Goal: Task Accomplishment & Management: Manage account settings

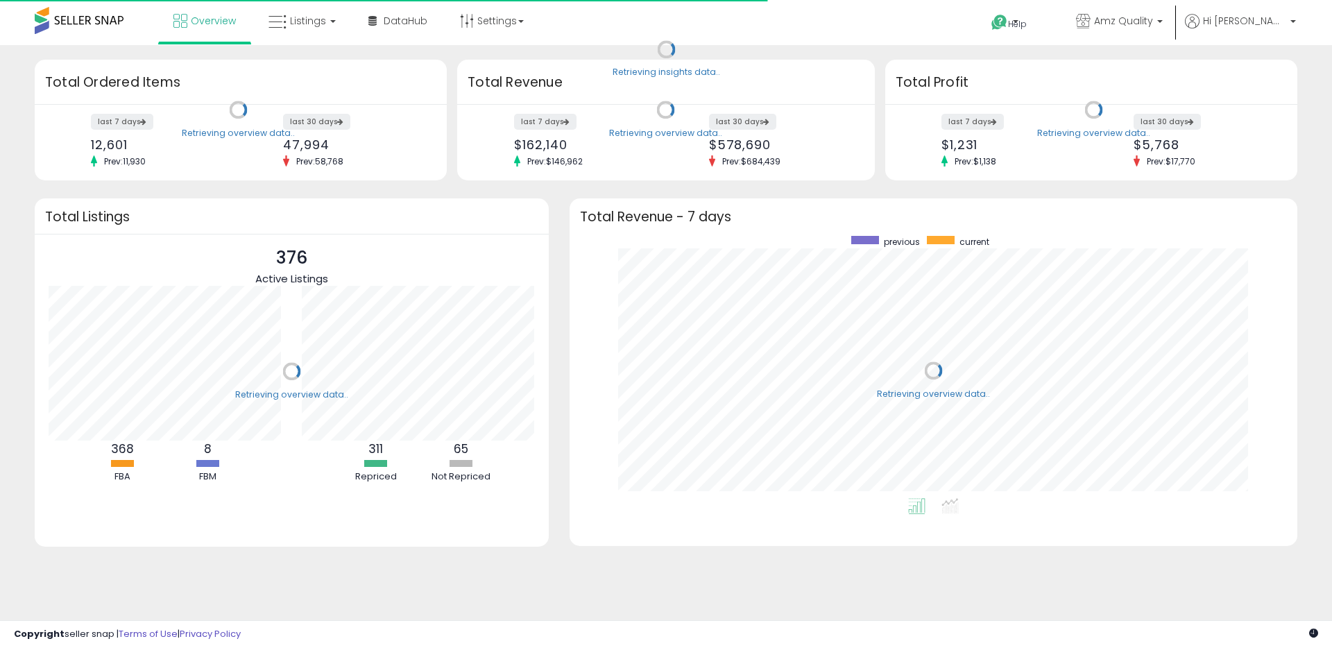
scroll to position [262, 700]
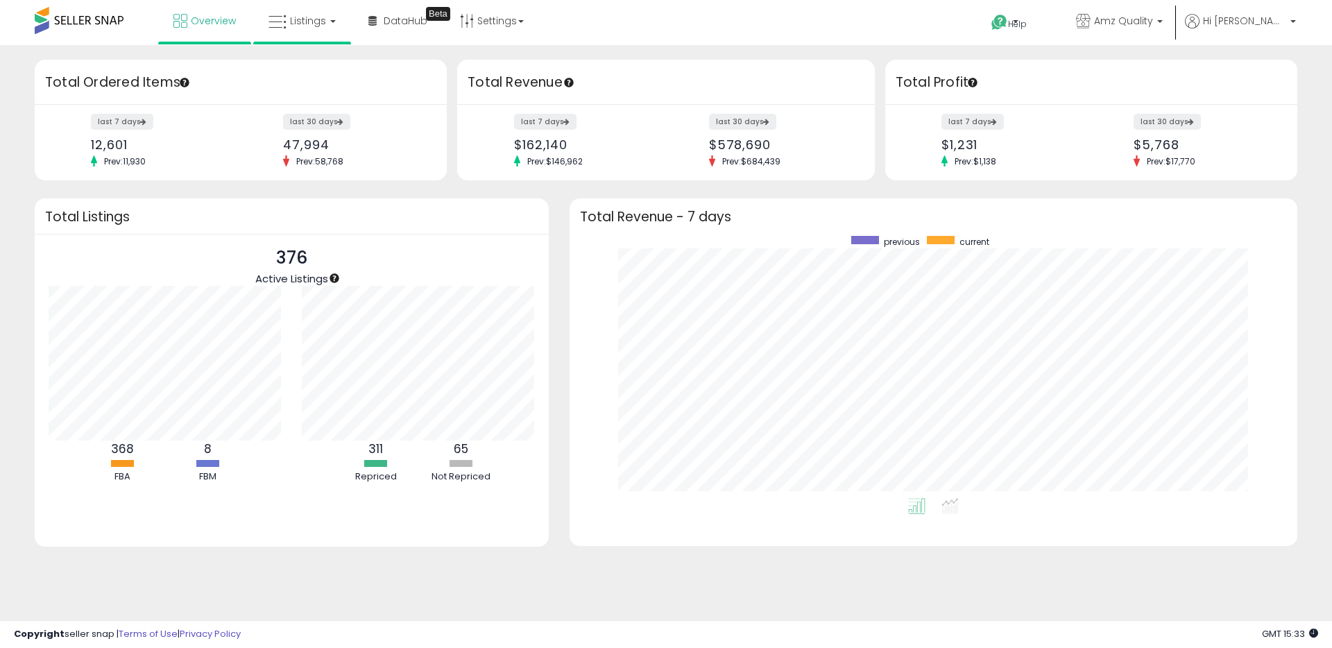
click at [255, 7] on li "Listings" at bounding box center [302, 22] width 98 height 44
click at [288, 29] on link "Listings" at bounding box center [302, 21] width 88 height 42
click at [316, 79] on link at bounding box center [312, 72] width 96 height 28
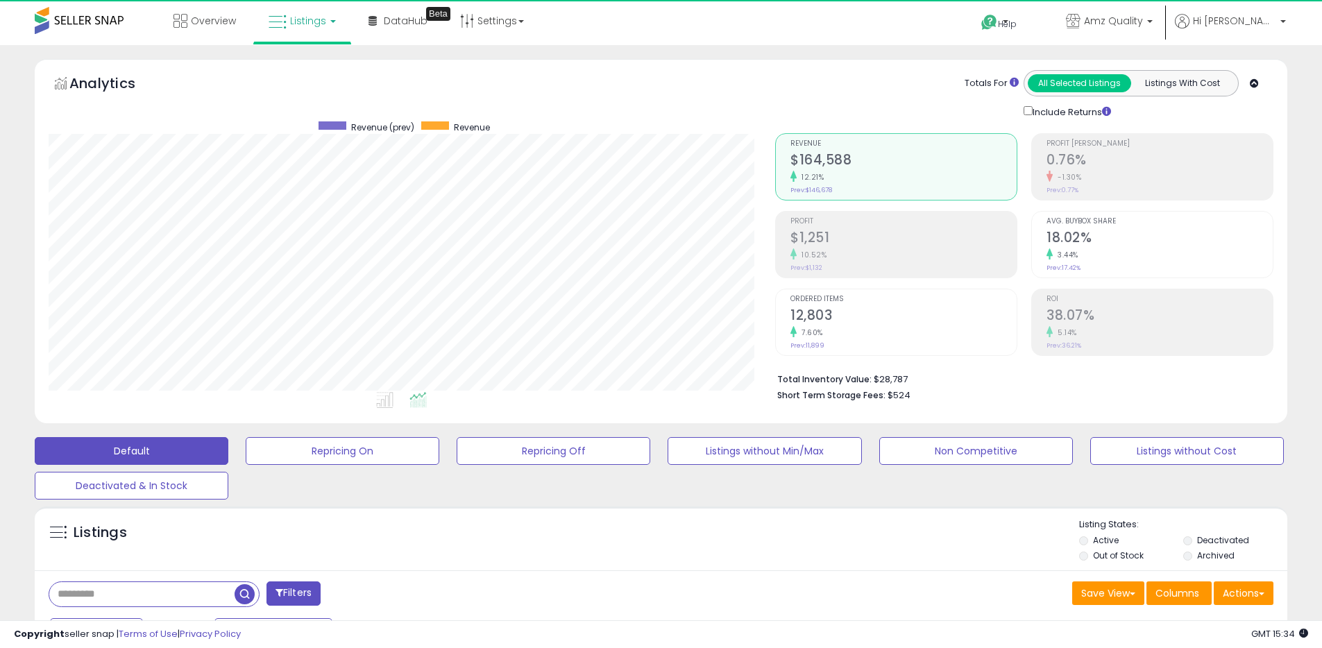
scroll to position [285, 727]
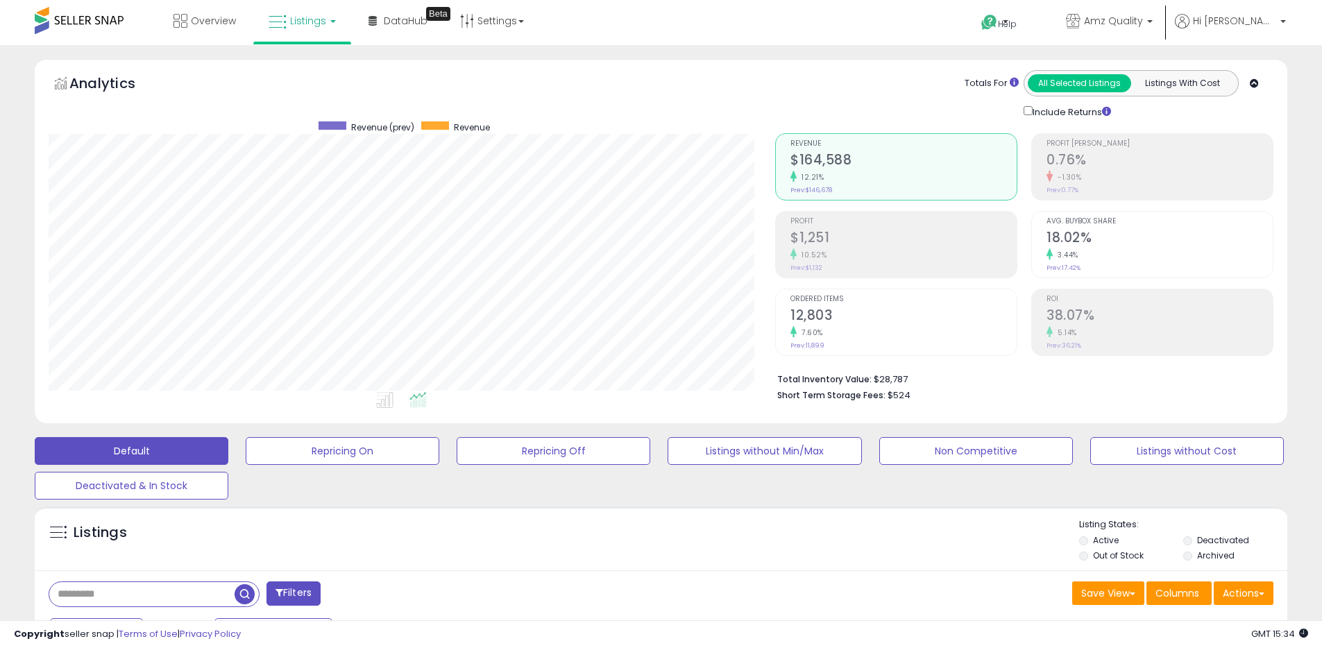
click at [425, 539] on div "Listings" at bounding box center [661, 541] width 1253 height 47
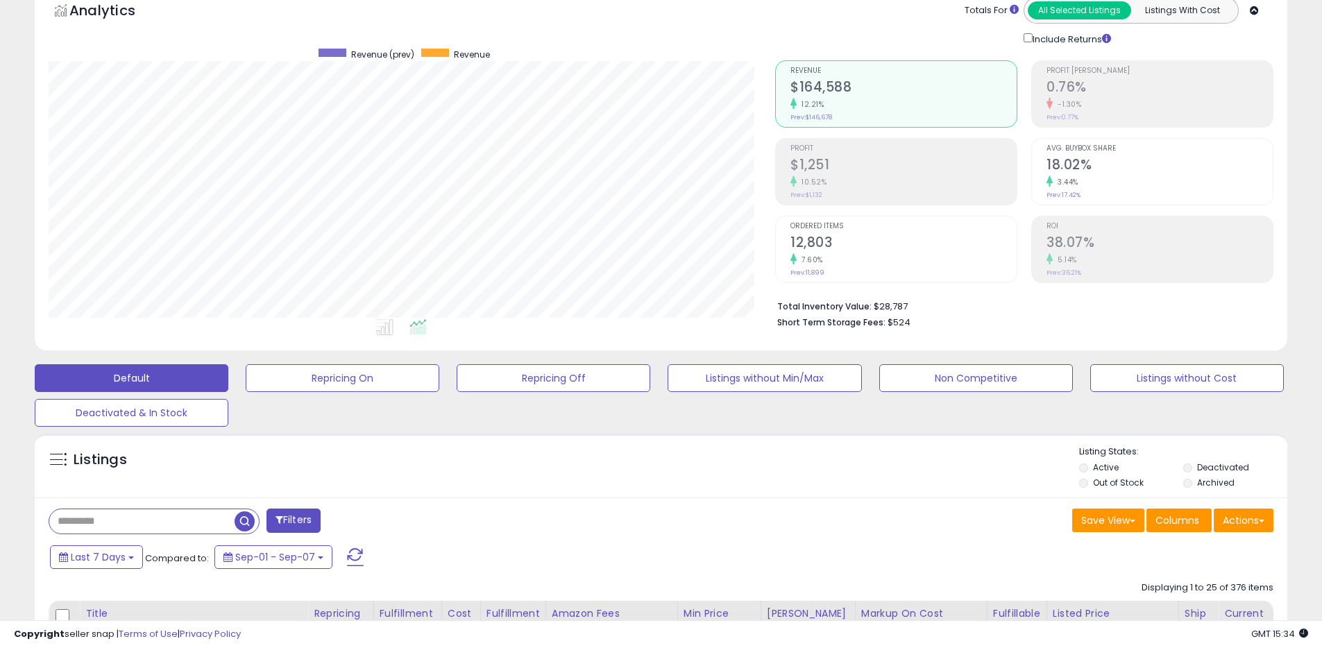
click at [173, 530] on input "text" at bounding box center [141, 521] width 185 height 24
type input "*****"
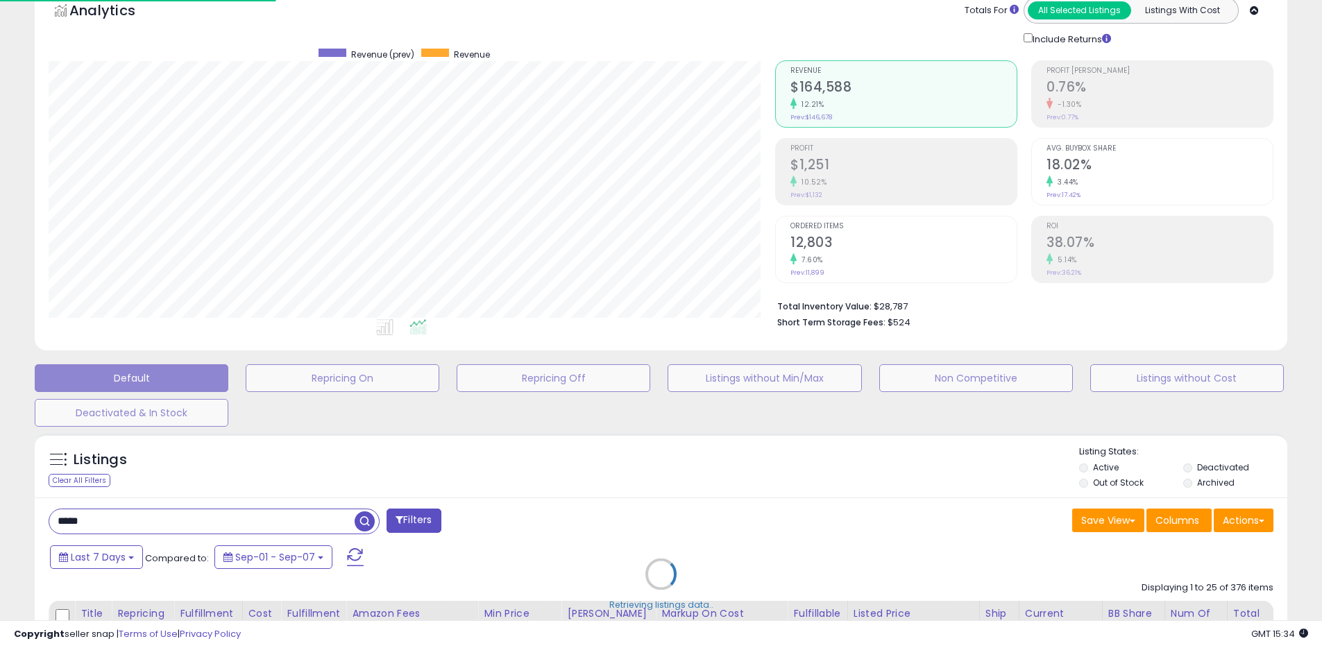
scroll to position [285, 733]
click at [1099, 482] on div "Retrieving listings data.." at bounding box center [666, 585] width 1284 height 316
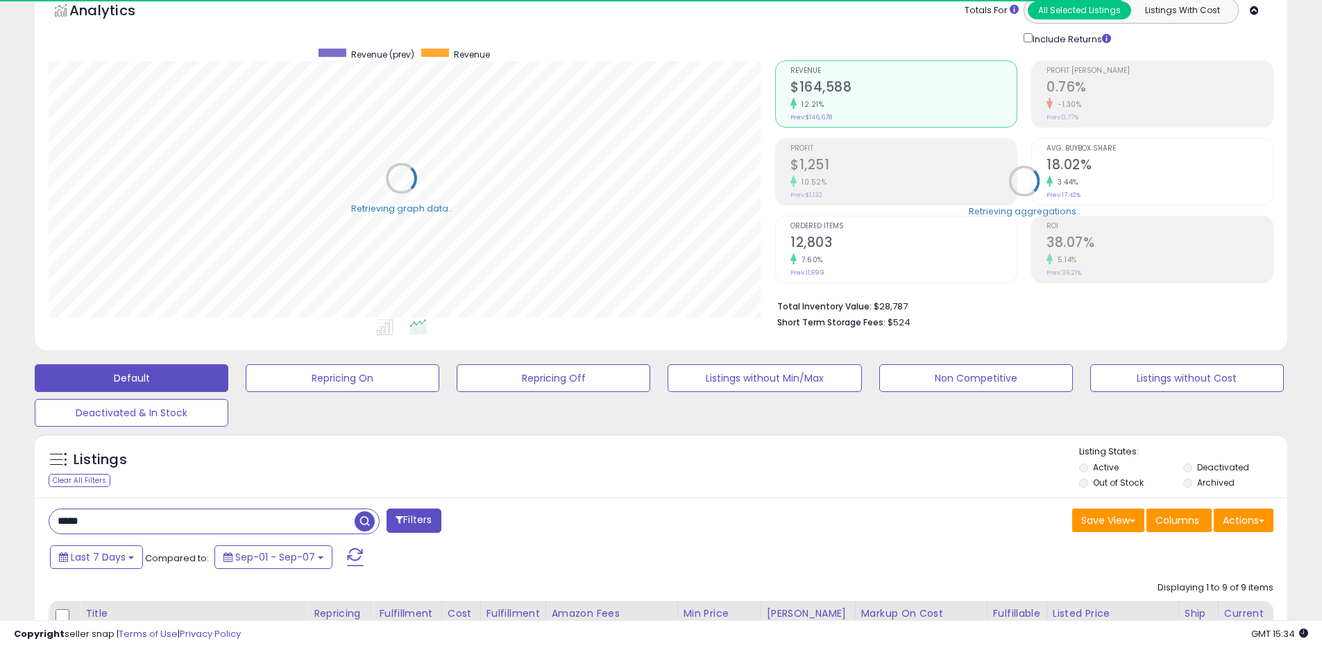
scroll to position [693644, 693202]
click at [1090, 484] on li "Out of Stock" at bounding box center [1130, 484] width 102 height 15
click at [1092, 484] on li "Out of Stock" at bounding box center [1130, 484] width 102 height 15
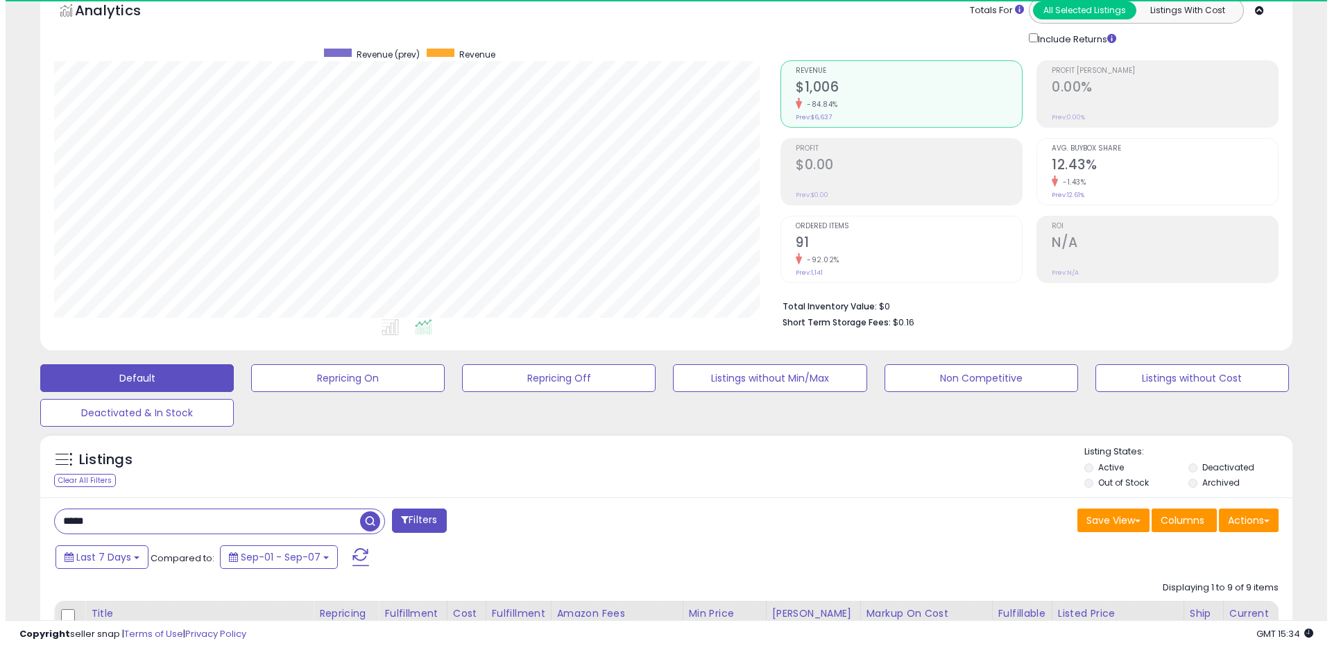
scroll to position [285, 727]
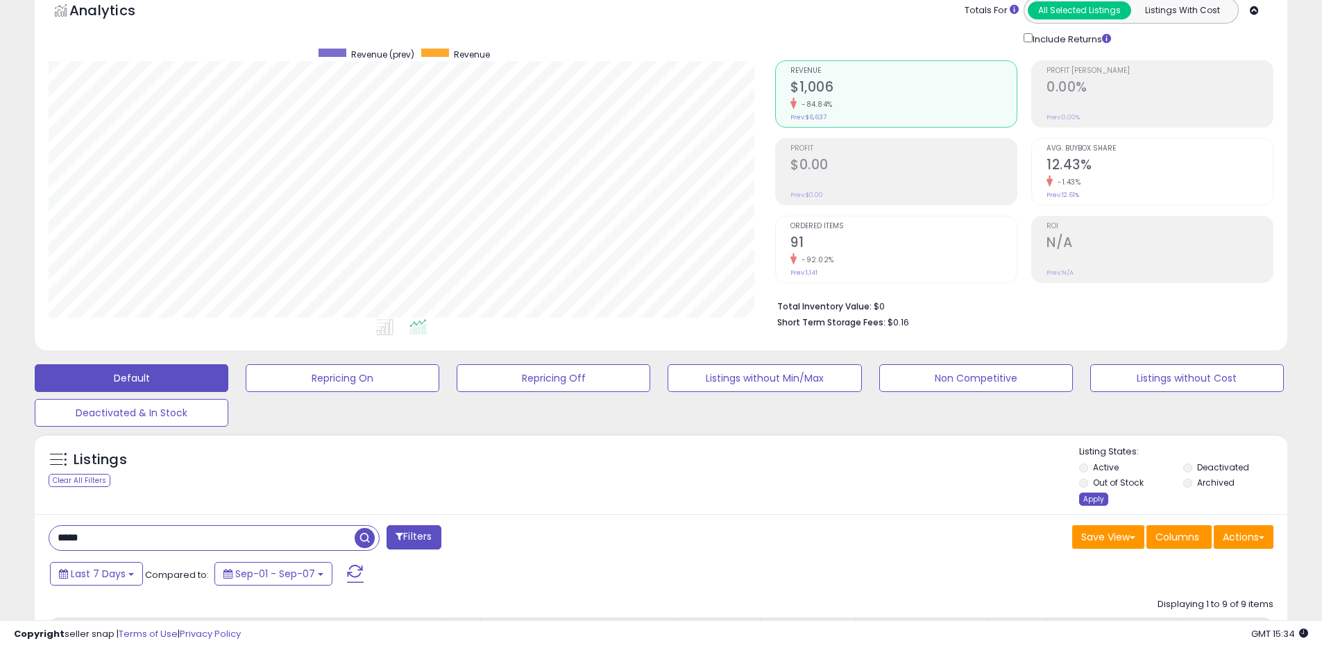
click at [1089, 502] on div "Apply" at bounding box center [1093, 499] width 29 height 13
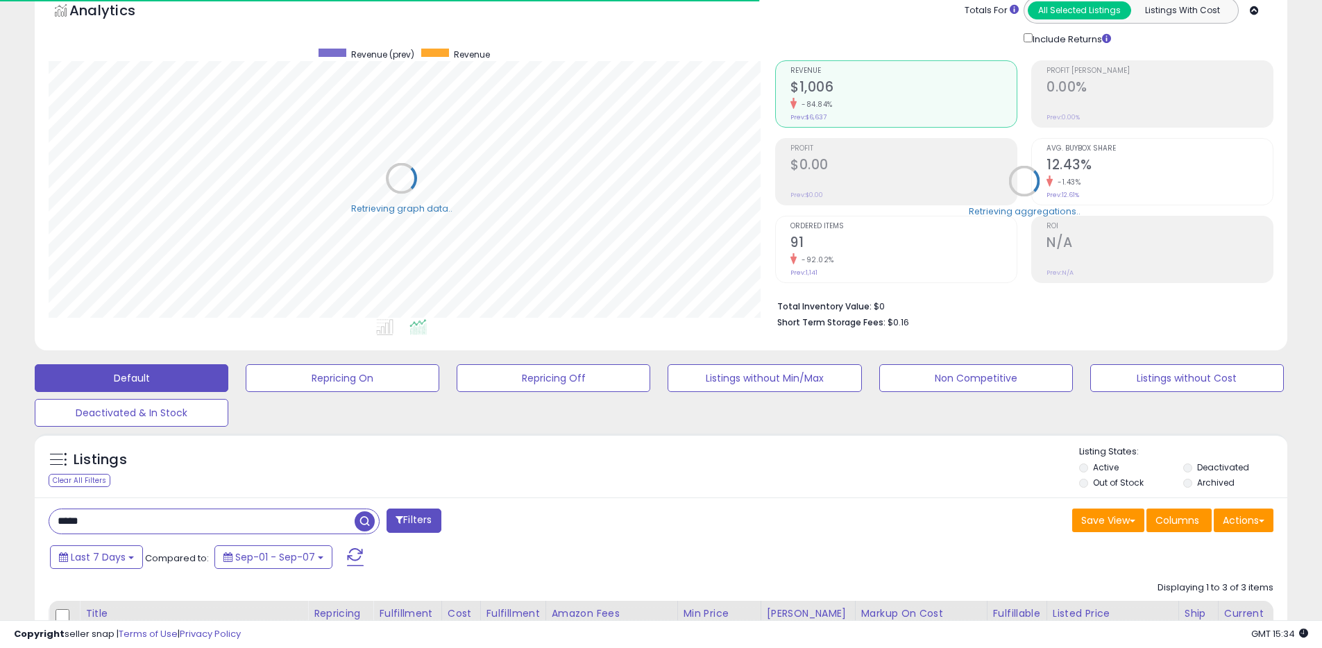
scroll to position [693644, 693202]
click at [651, 469] on div "Listings Clear All Filters Listing States:" at bounding box center [661, 469] width 1253 height 47
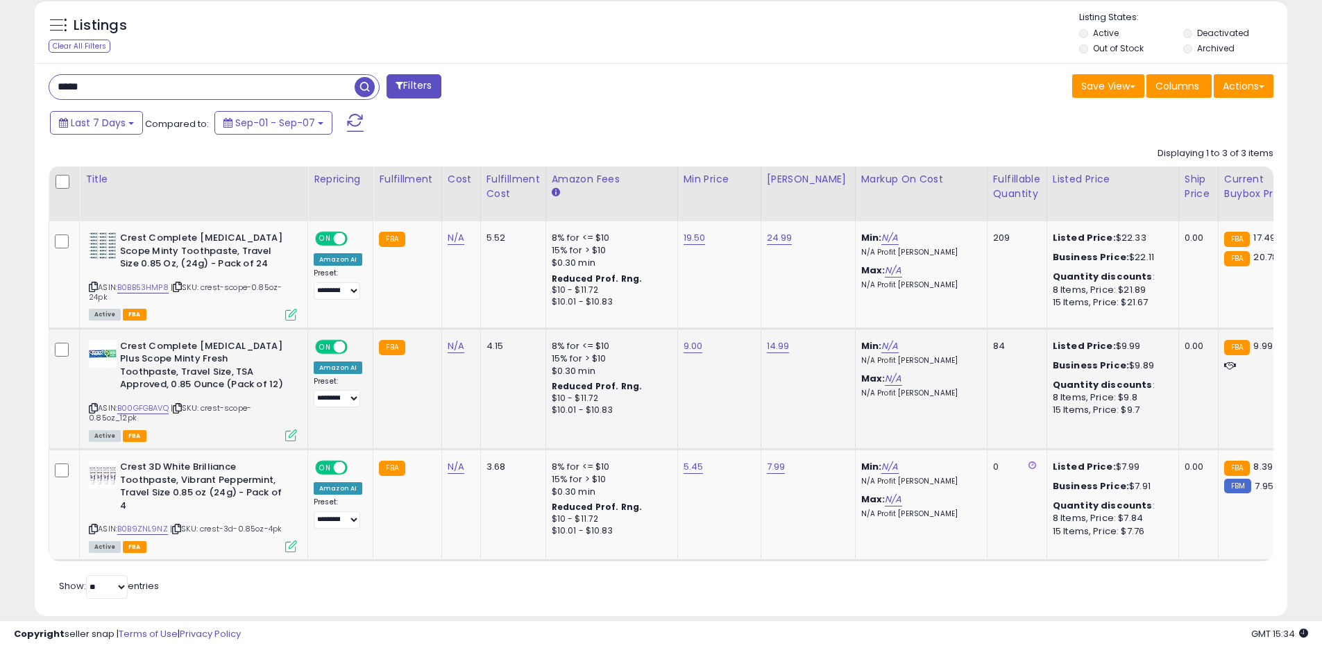
scroll to position [516, 0]
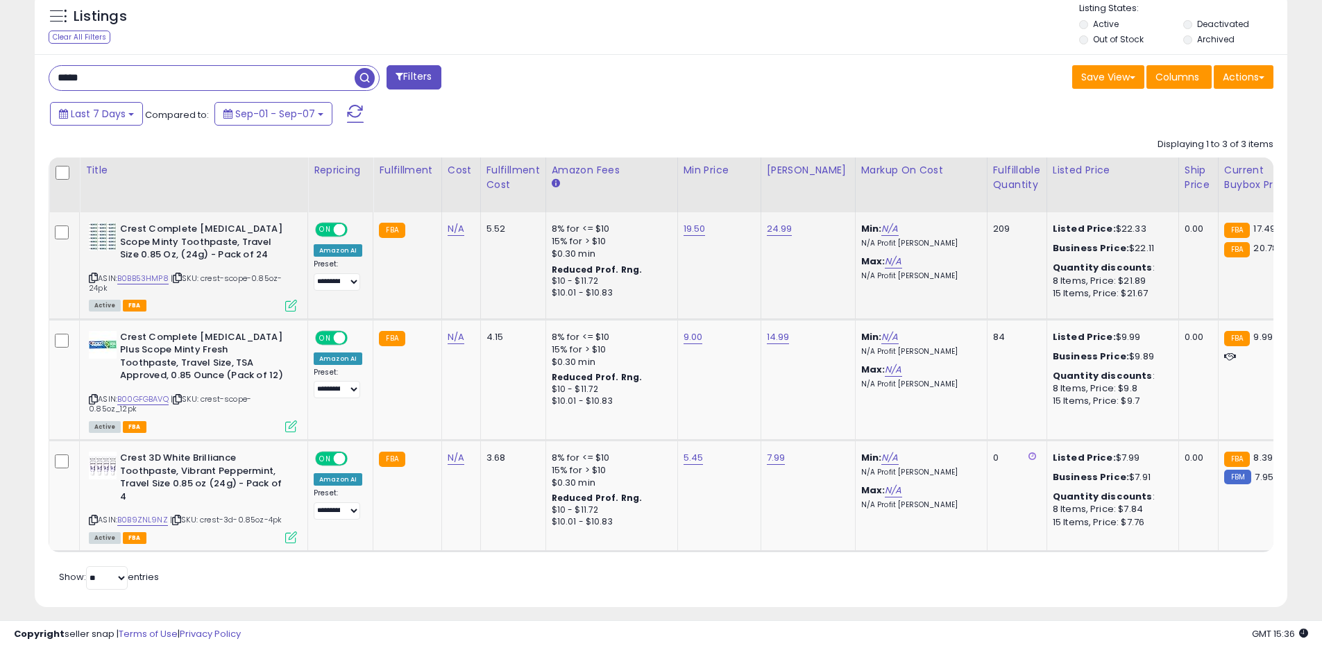
click at [677, 234] on td "19.50" at bounding box center [718, 265] width 83 height 107
click at [691, 228] on link "19.50" at bounding box center [695, 229] width 22 height 14
click at [609, 191] on input "*****" at bounding box center [657, 195] width 124 height 24
type input "****"
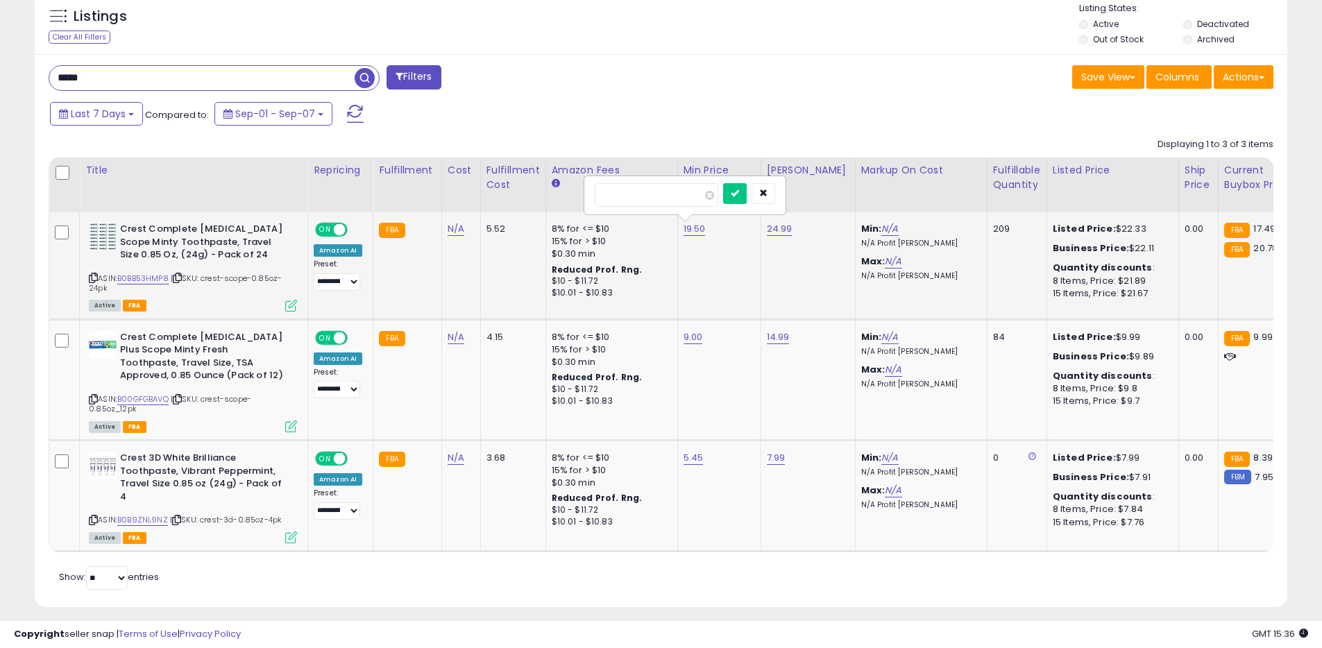
click button "submit" at bounding box center [735, 193] width 24 height 21
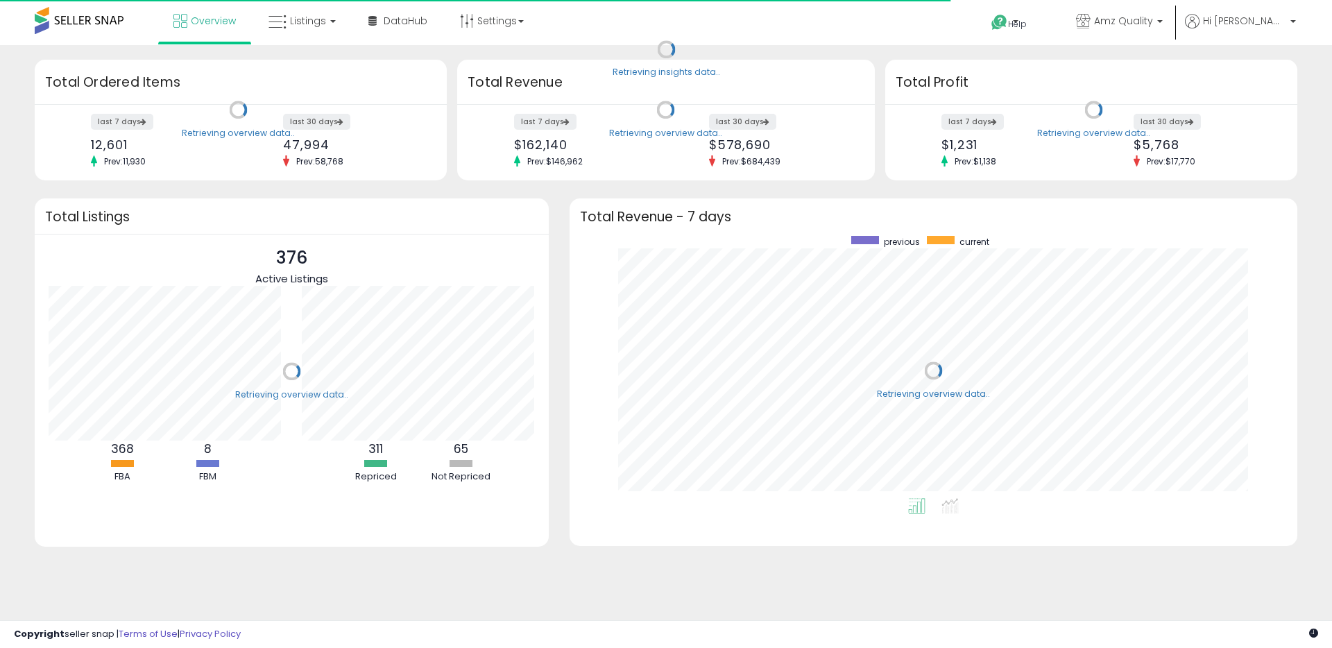
scroll to position [262, 700]
